Goal: Navigation & Orientation: Find specific page/section

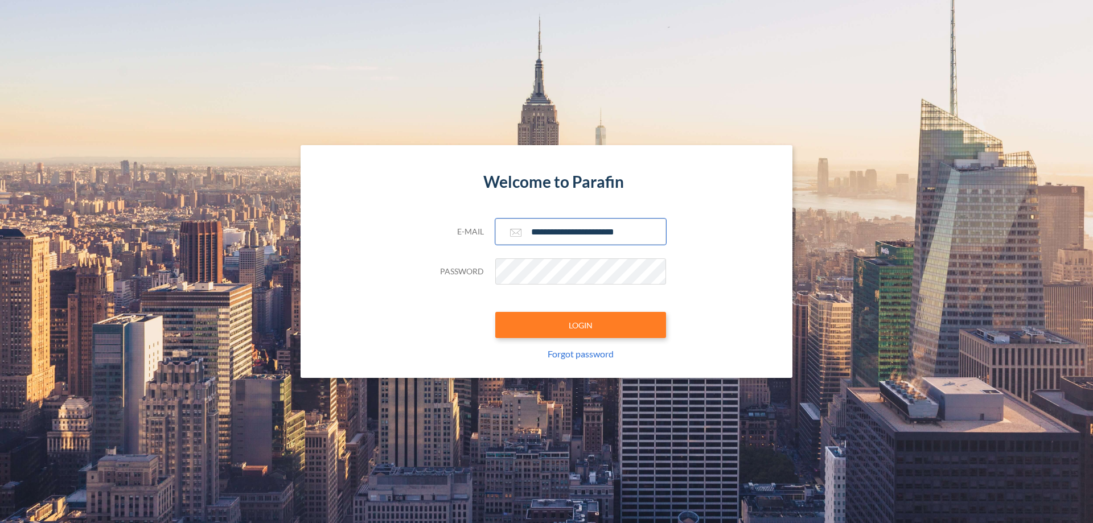
type input "**********"
click at [581, 325] on button "LOGIN" at bounding box center [580, 325] width 171 height 26
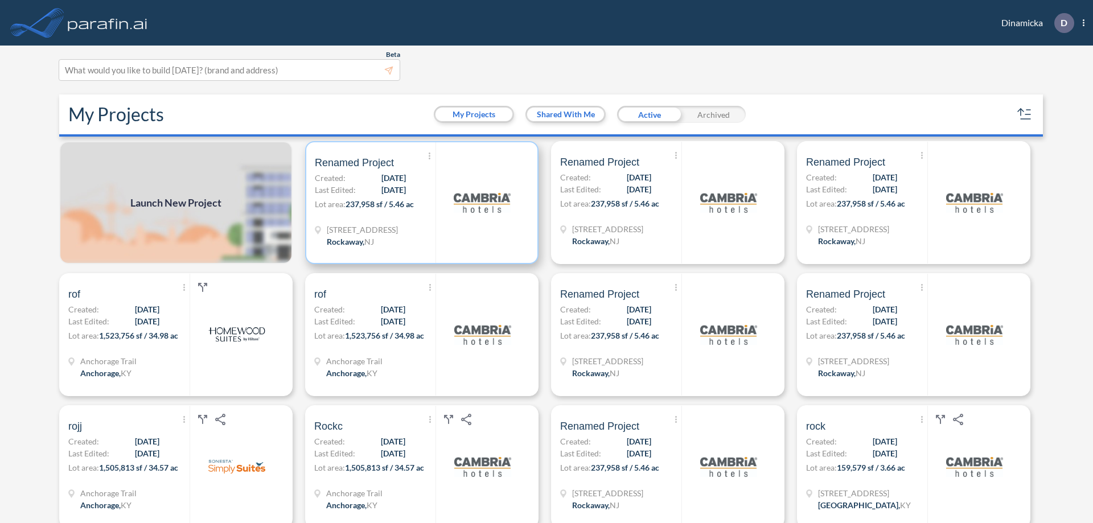
scroll to position [3, 0]
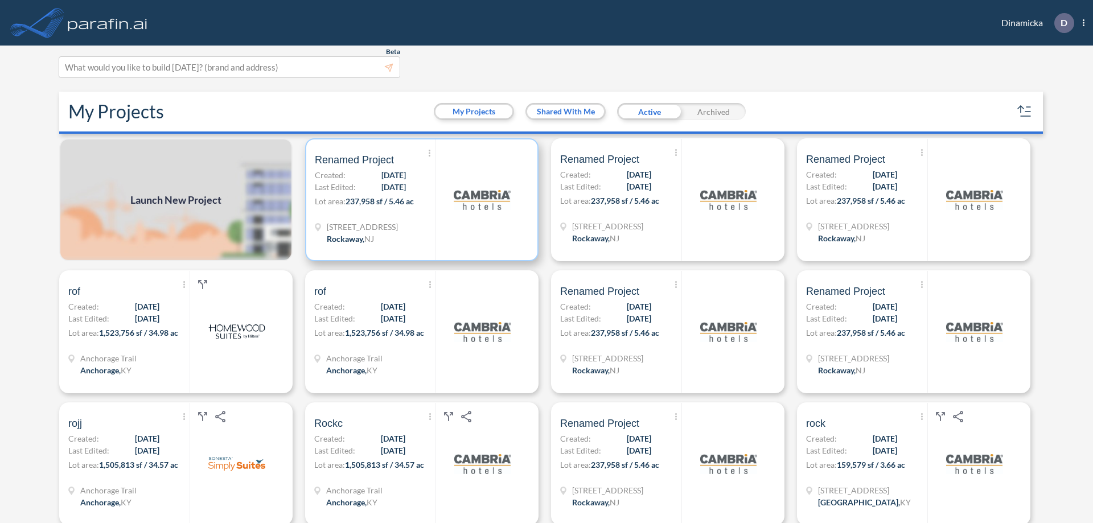
click at [420, 200] on p "Lot area: 237,958 sf / 5.46 ac" at bounding box center [375, 203] width 121 height 17
